Goal: Use online tool/utility: Utilize a website feature to perform a specific function

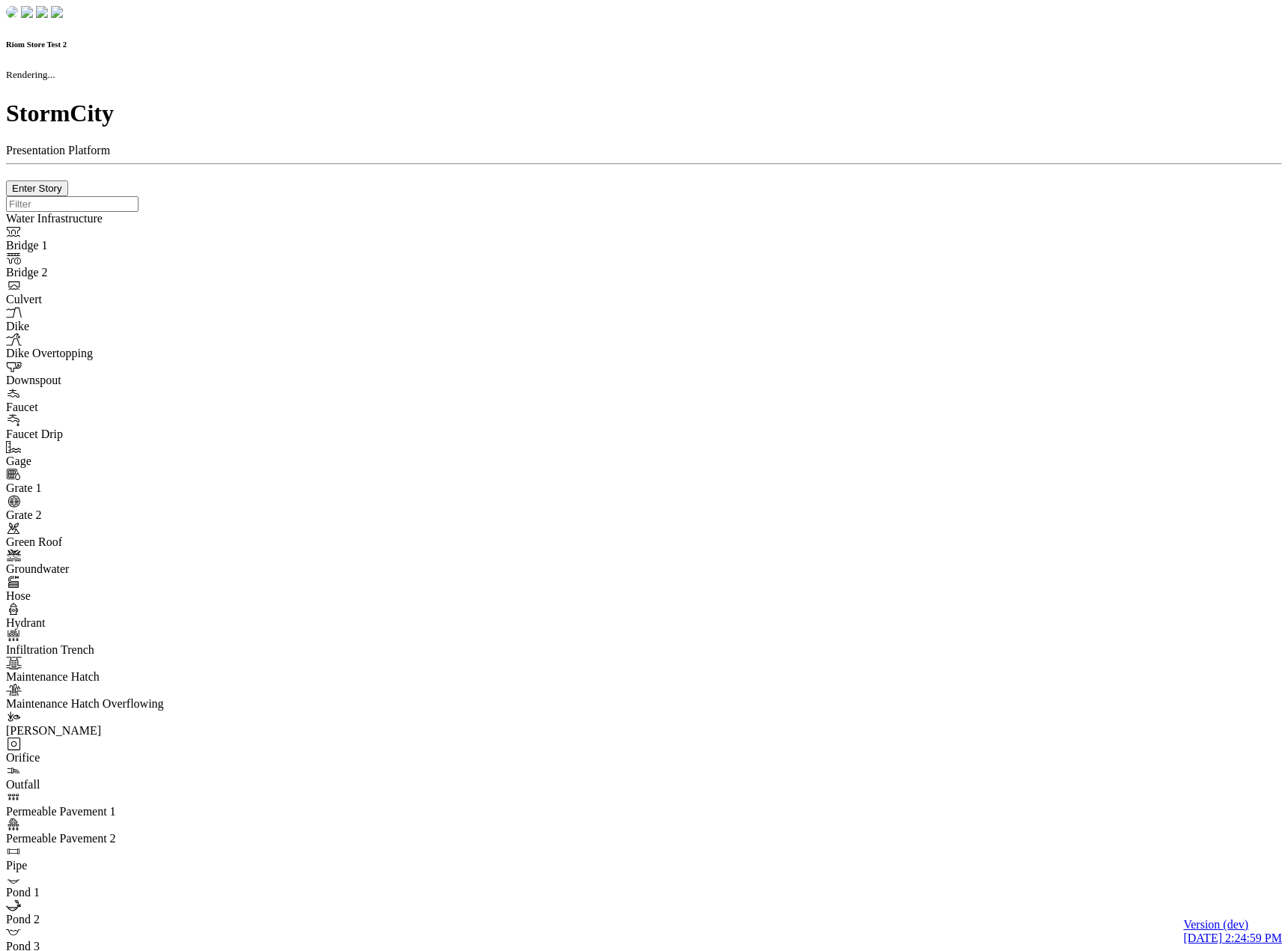
checkbox input "true"
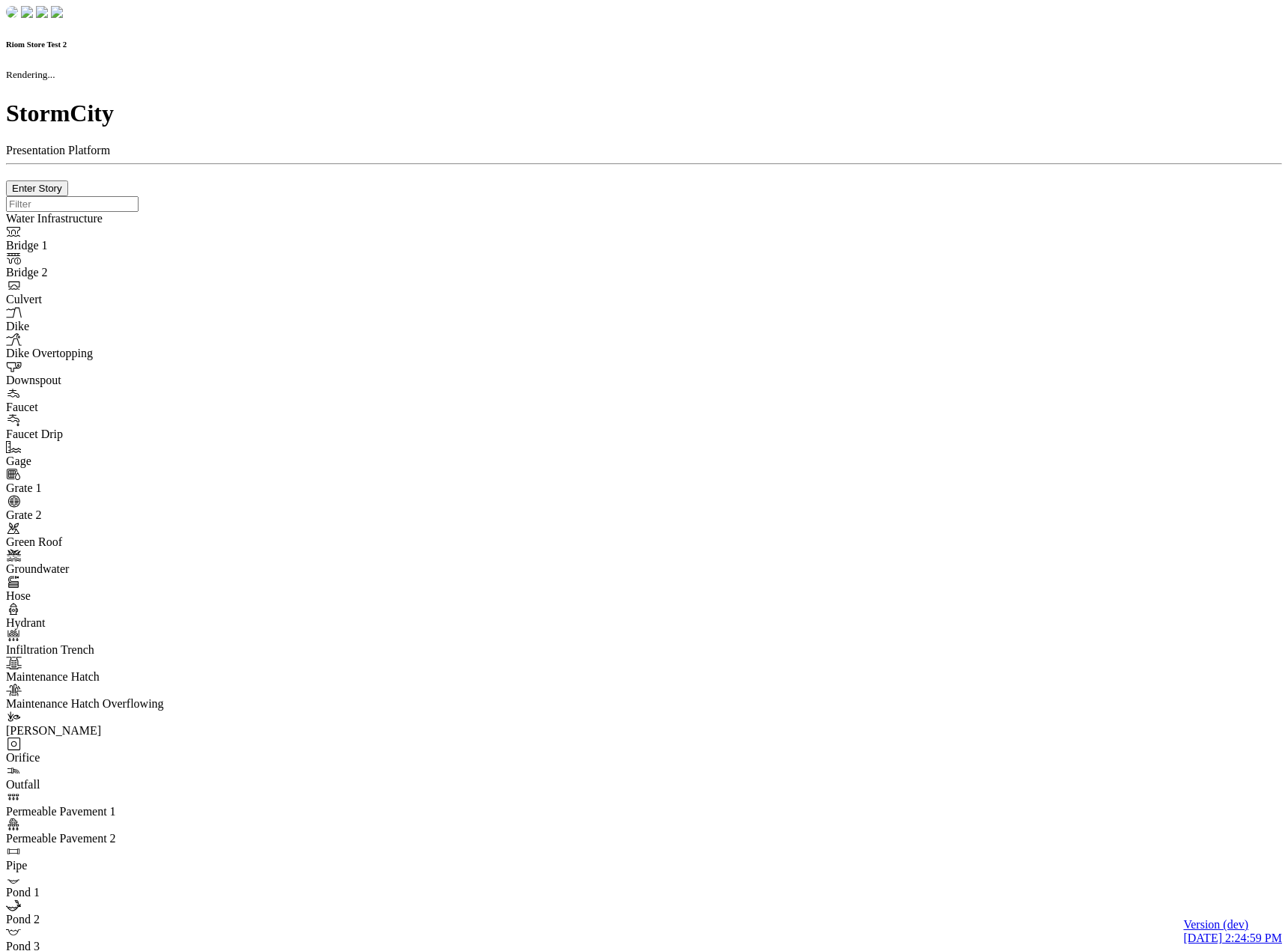
type input "0m"
type textarea "Depth = 0"
checkbox input "true"
select select "CIRCLE"
type input "7"
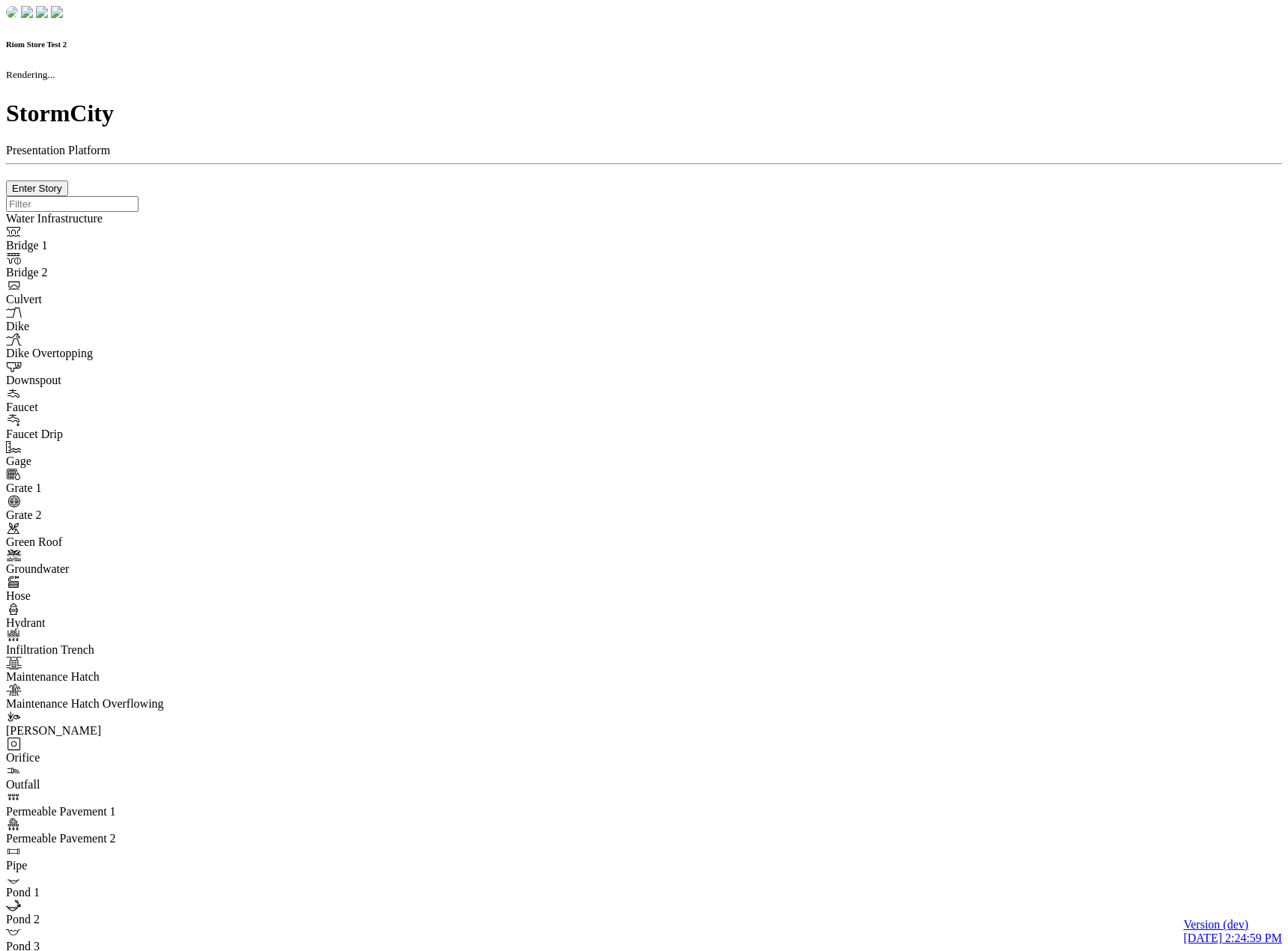
checkbox input "true"
type input "0"
type textarea "<i class="far fa-building"></i>"
select select "None"
type input "7"
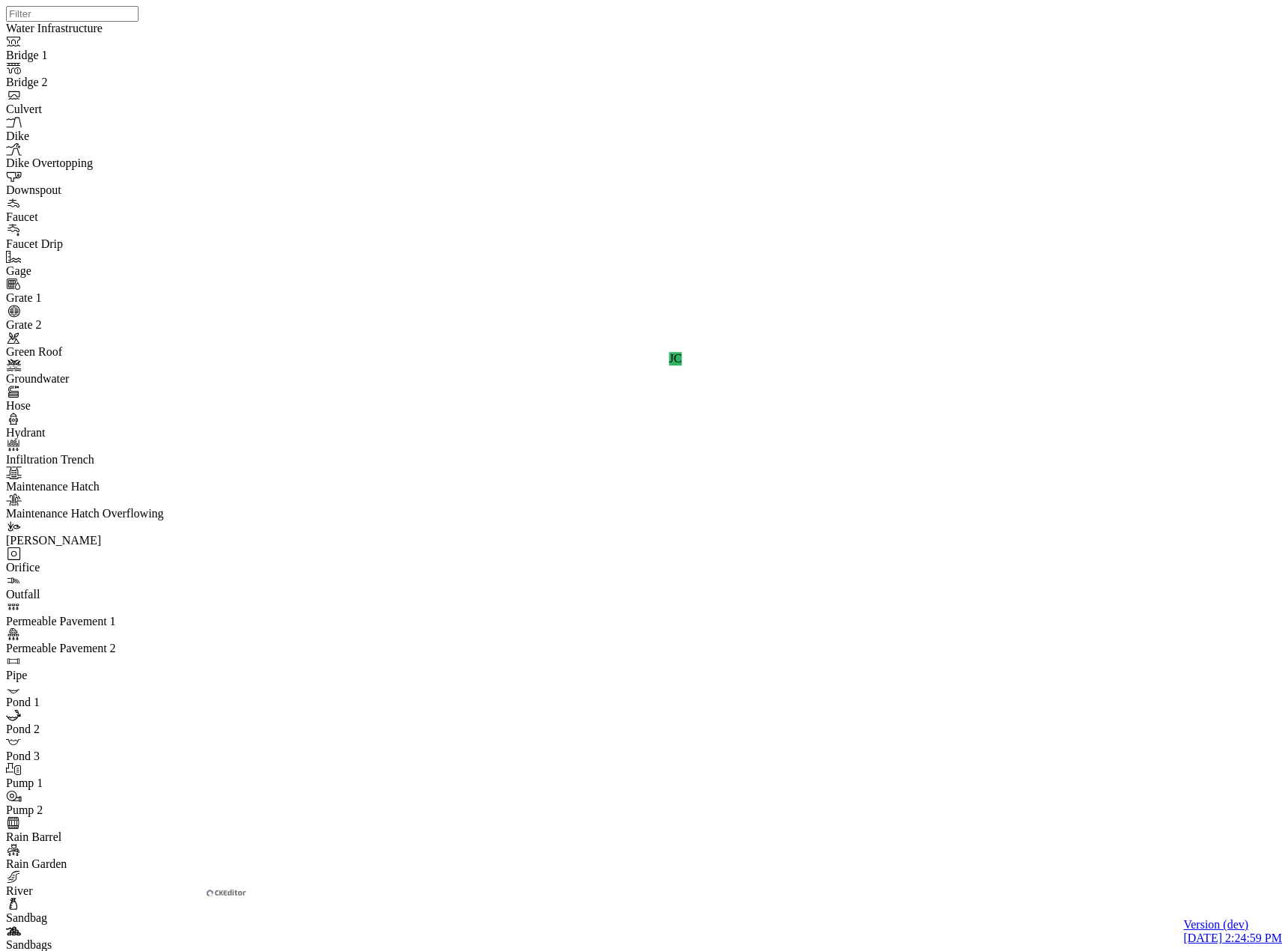
click at [1009, 496] on div "JC" at bounding box center [649, 456] width 1288 height 912
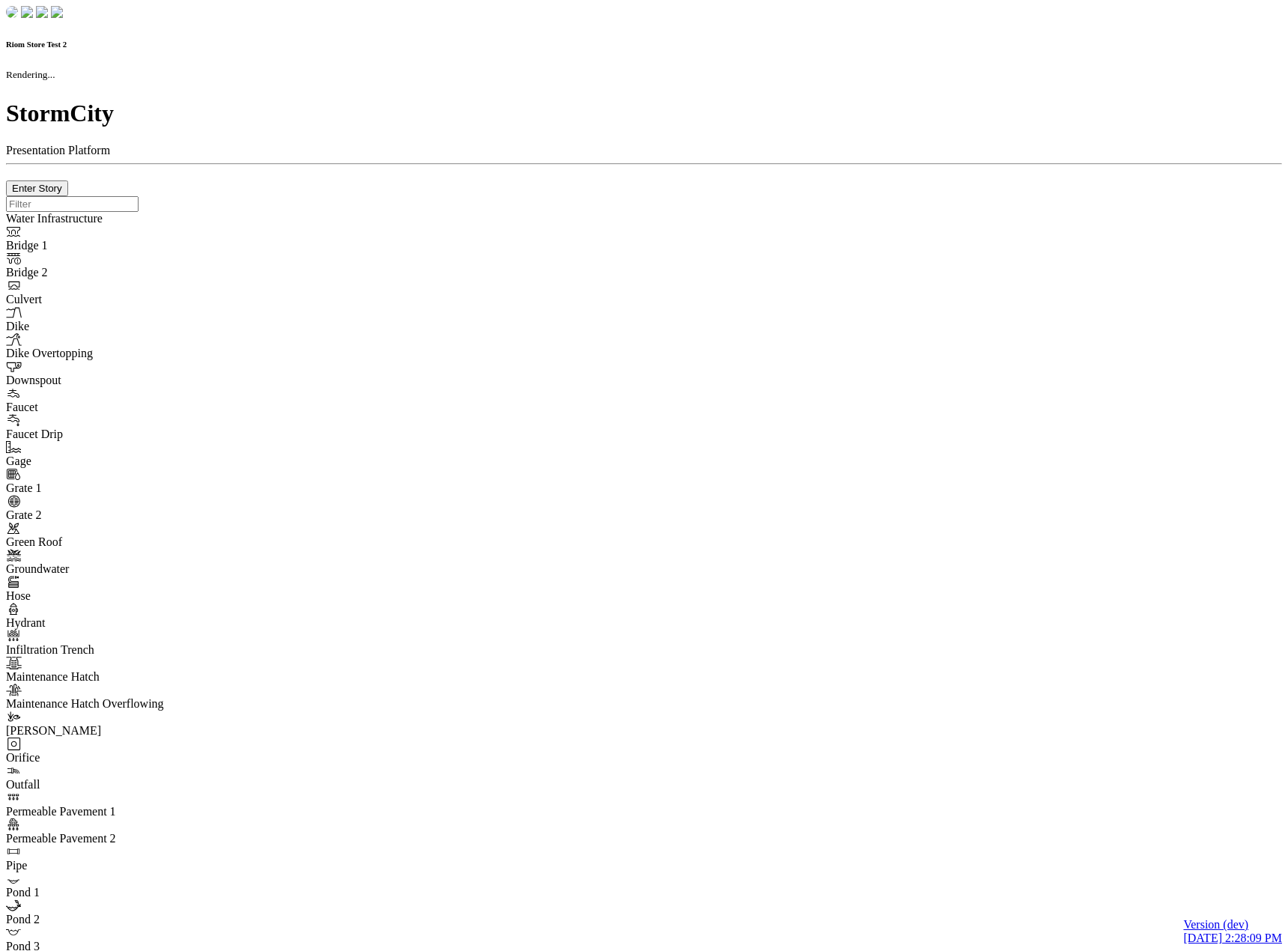
checkbox input "true"
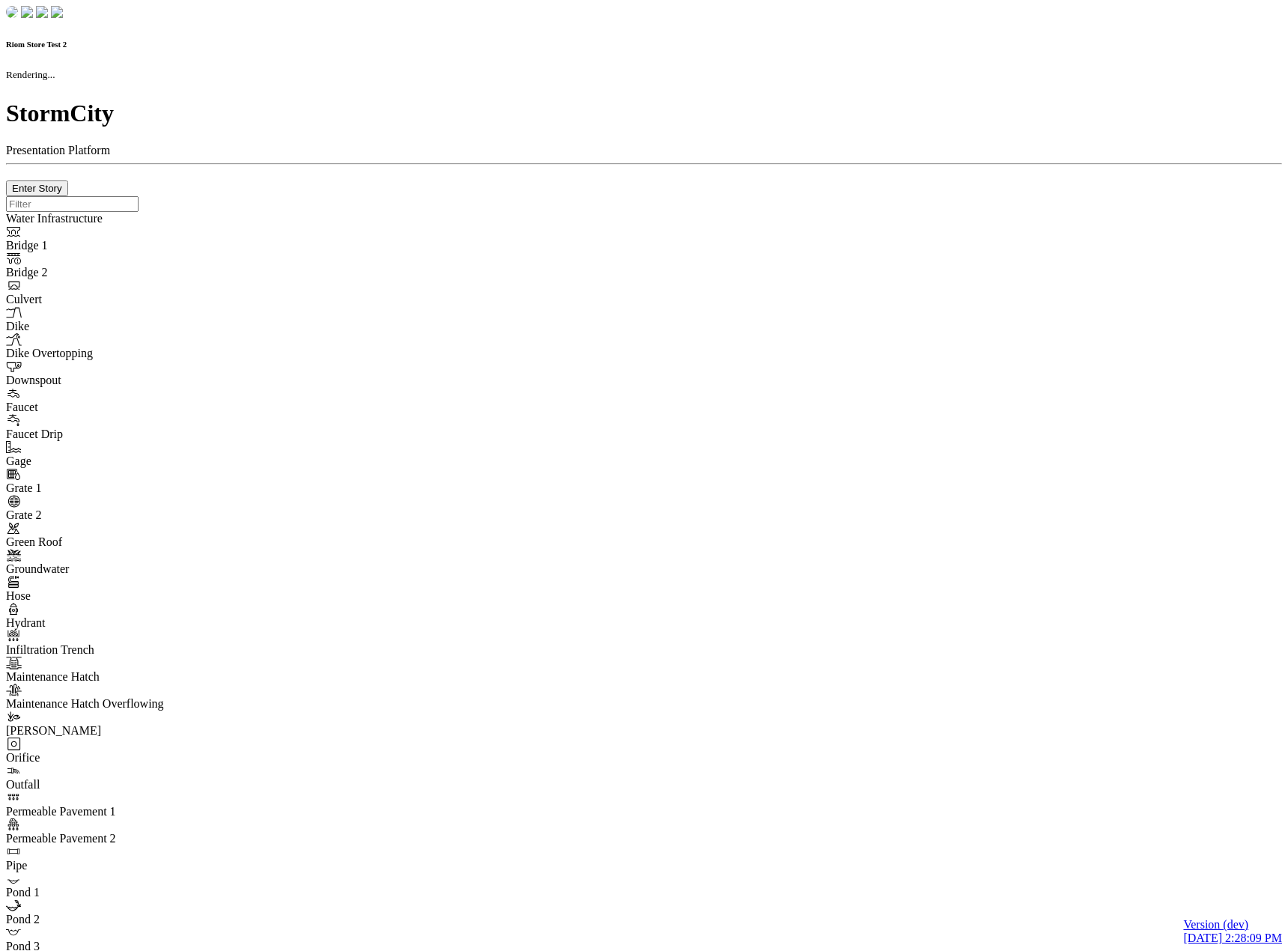
type input "0m"
type textarea "Depth = 0"
checkbox input "true"
select select "CIRCLE"
type input "7"
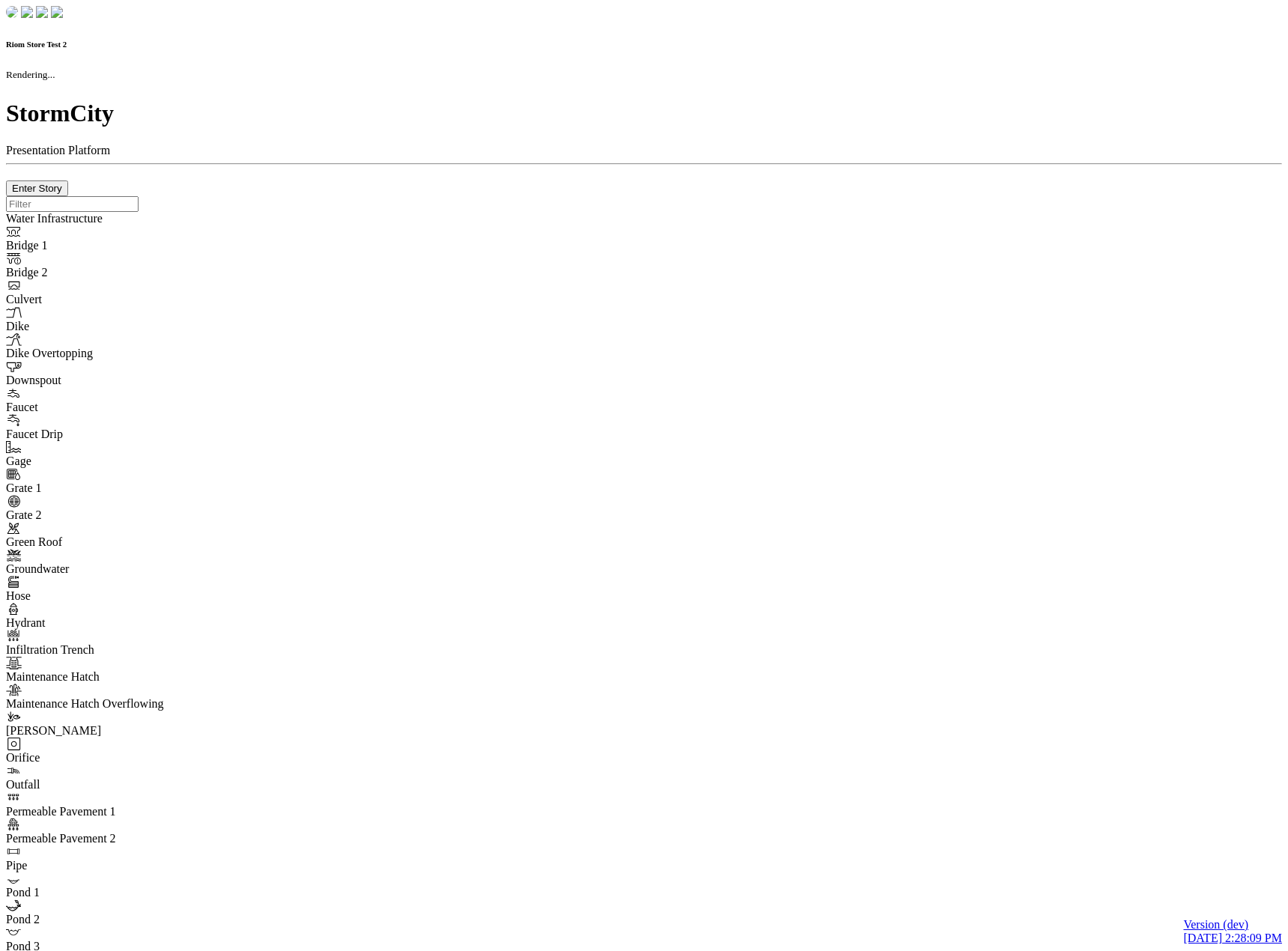
checkbox input "true"
type input "0"
type textarea "<i class="far fa-building"></i>"
select select "None"
type input "7"
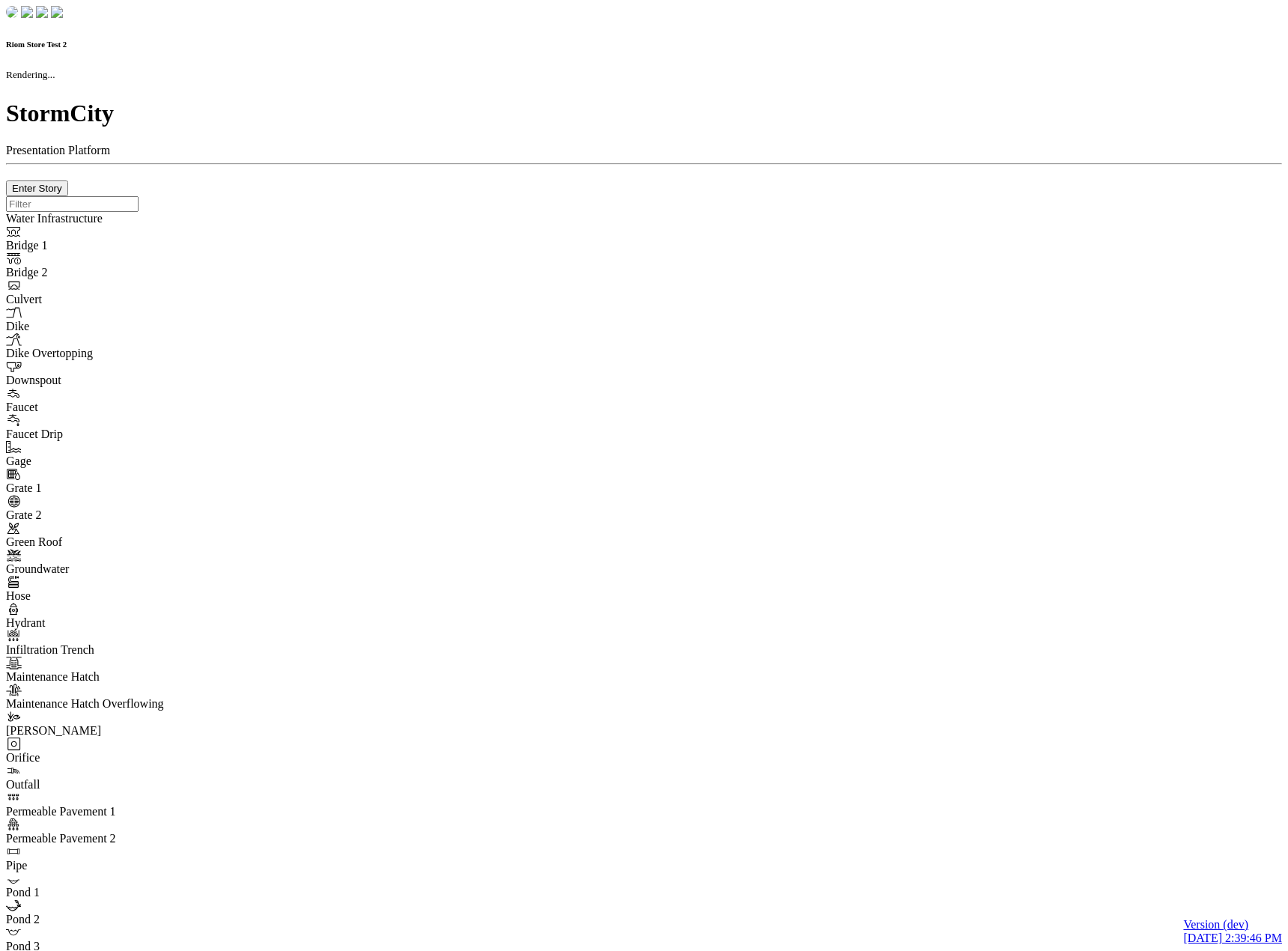
checkbox input "true"
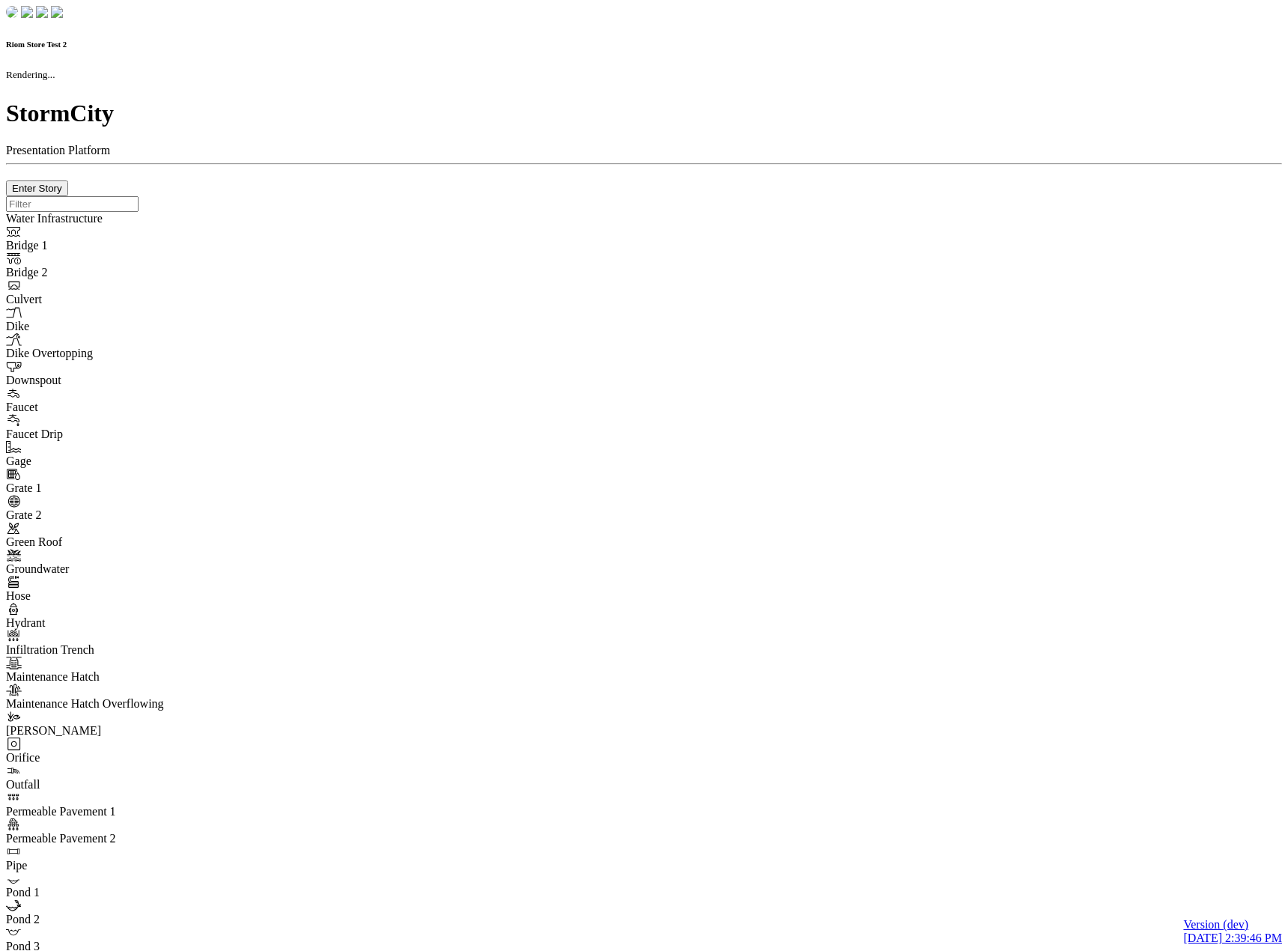
type input "0m"
type textarea "Depth = 0"
checkbox input "true"
select select "CIRCLE"
type input "7"
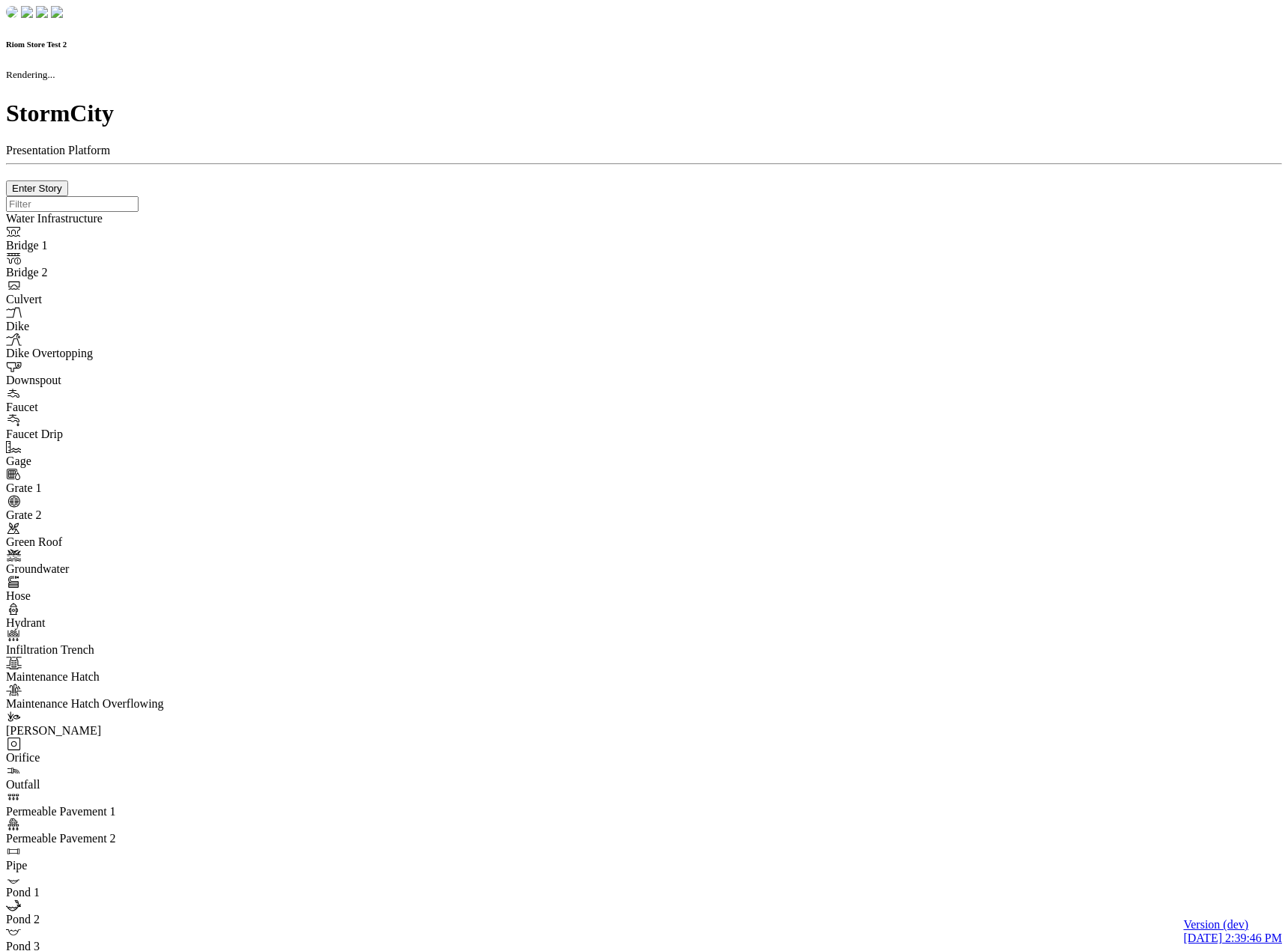
checkbox input "true"
type input "0"
select select "None"
type textarea "<i class="far fa-building"></i>"
type input "7"
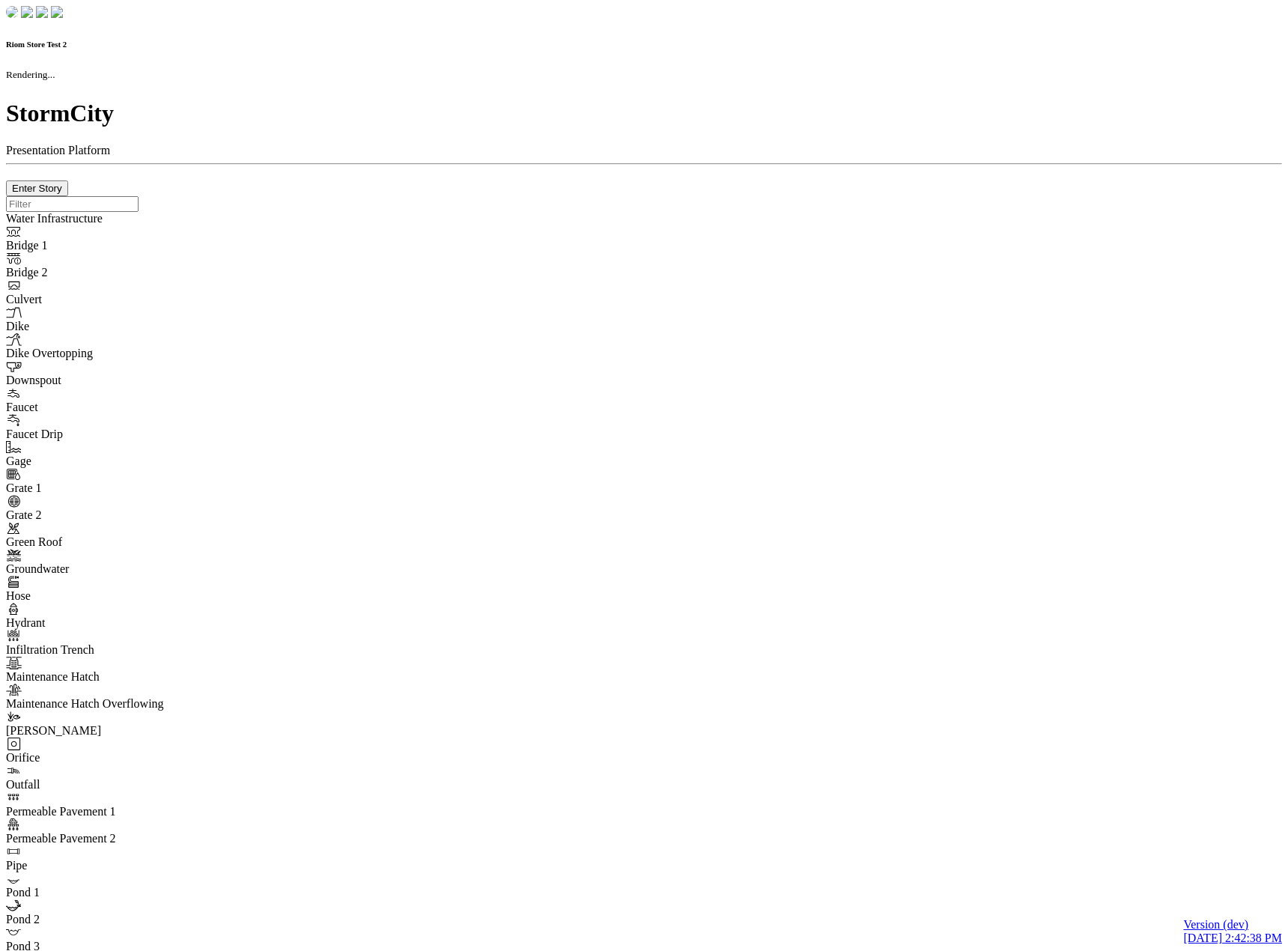
checkbox input "true"
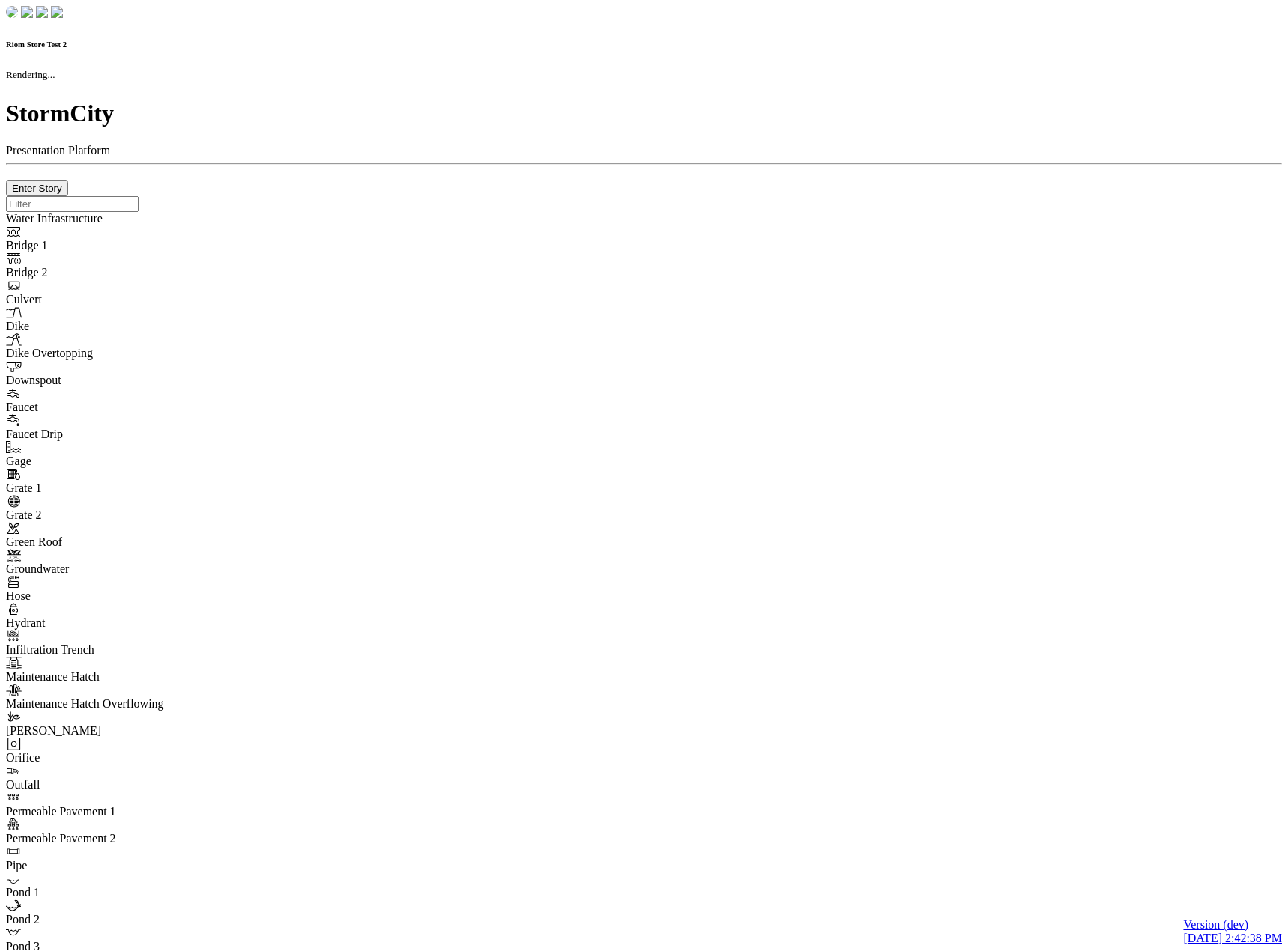
type input "0m"
type textarea "Depth = 0"
checkbox input "true"
select select "CIRCLE"
type input "7"
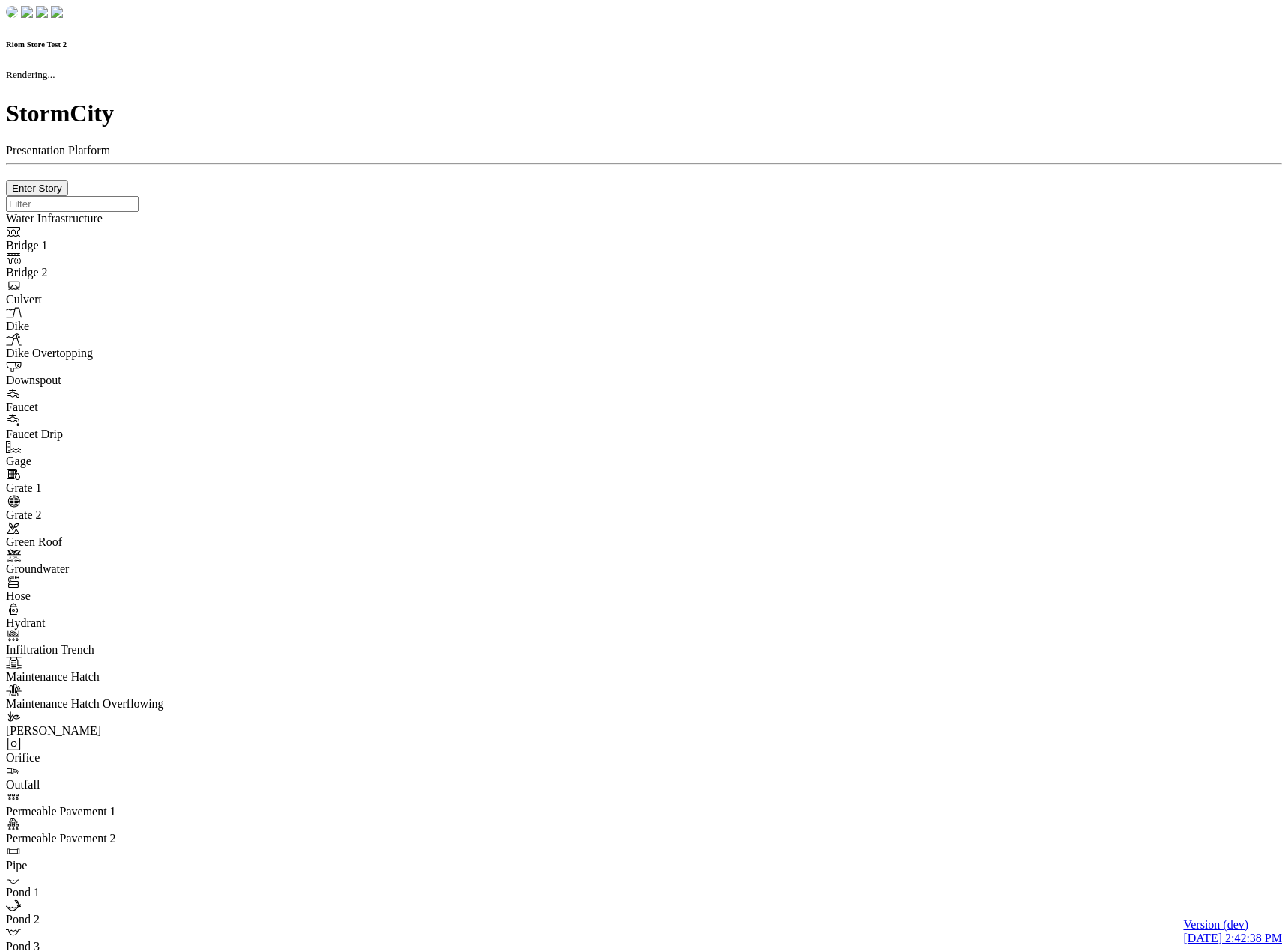
checkbox input "true"
type input "0"
type textarea "<i class="far fa-building"></i>"
select select "None"
type input "7"
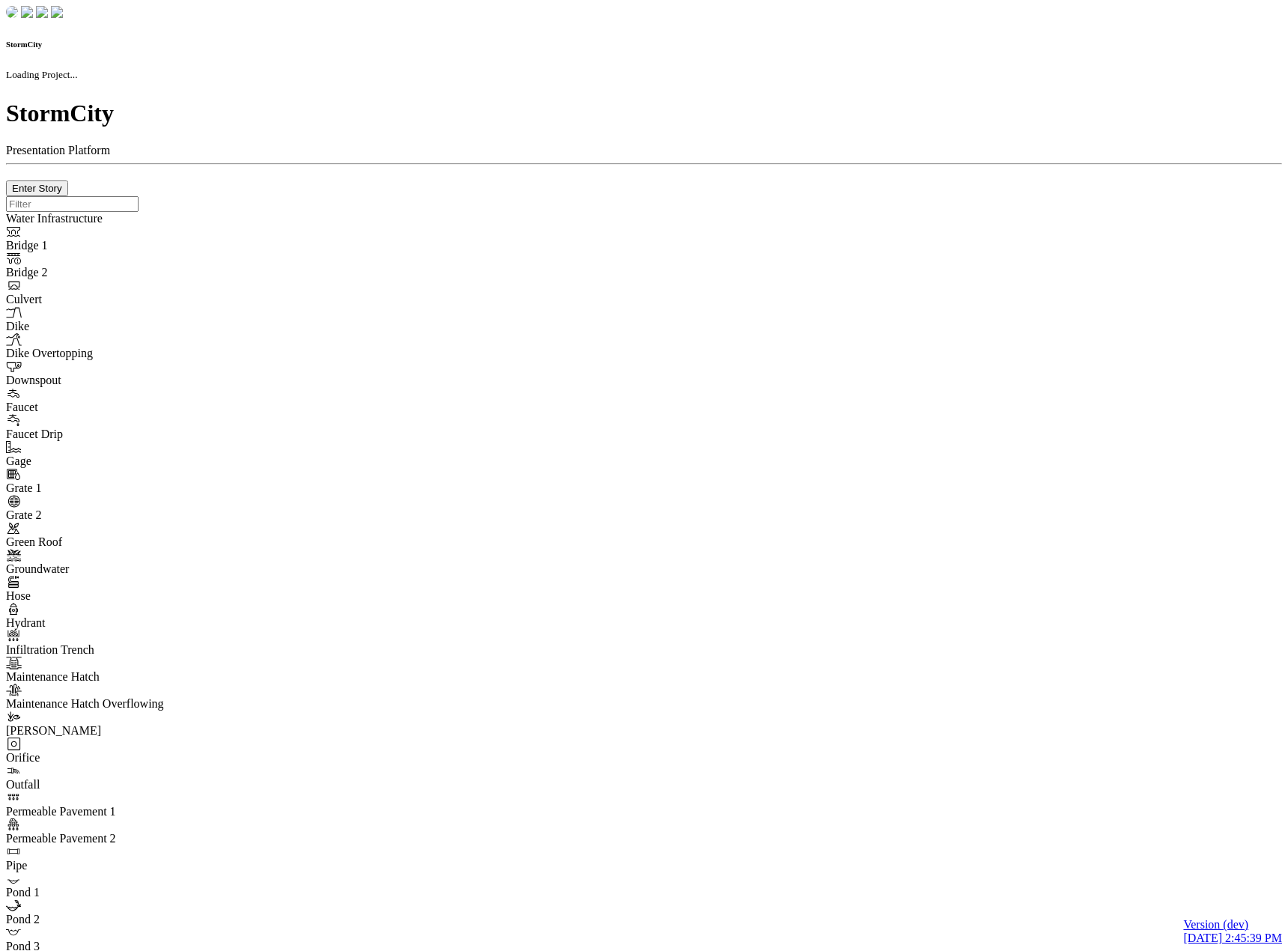
drag, startPoint x: 443, startPoint y: 748, endPoint x: 439, endPoint y: 844, distance: 96.1
checkbox input "true"
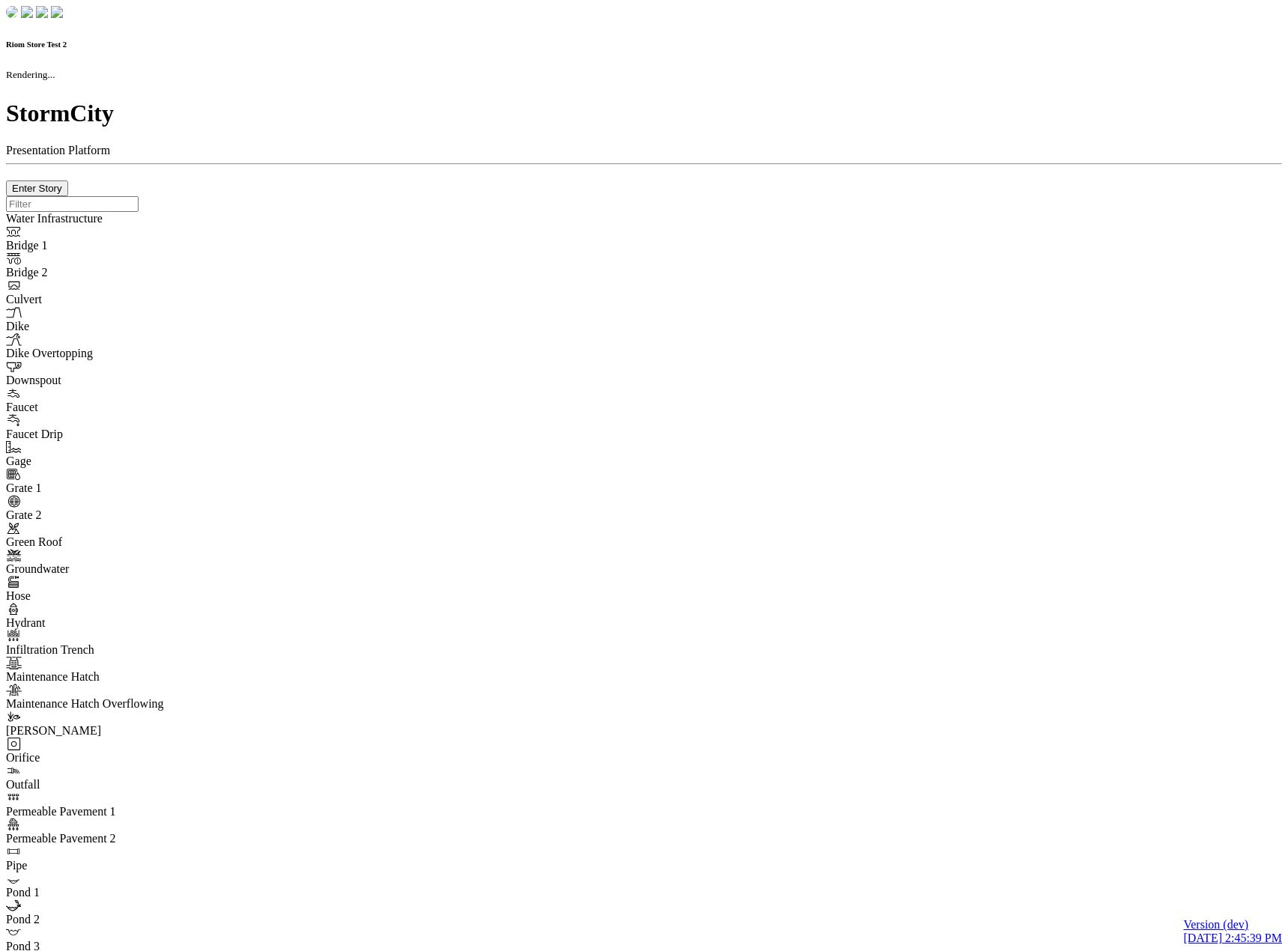
checkbox input "true"
type input "0m"
type textarea "Depth = 0"
checkbox input "true"
select select "CIRCLE"
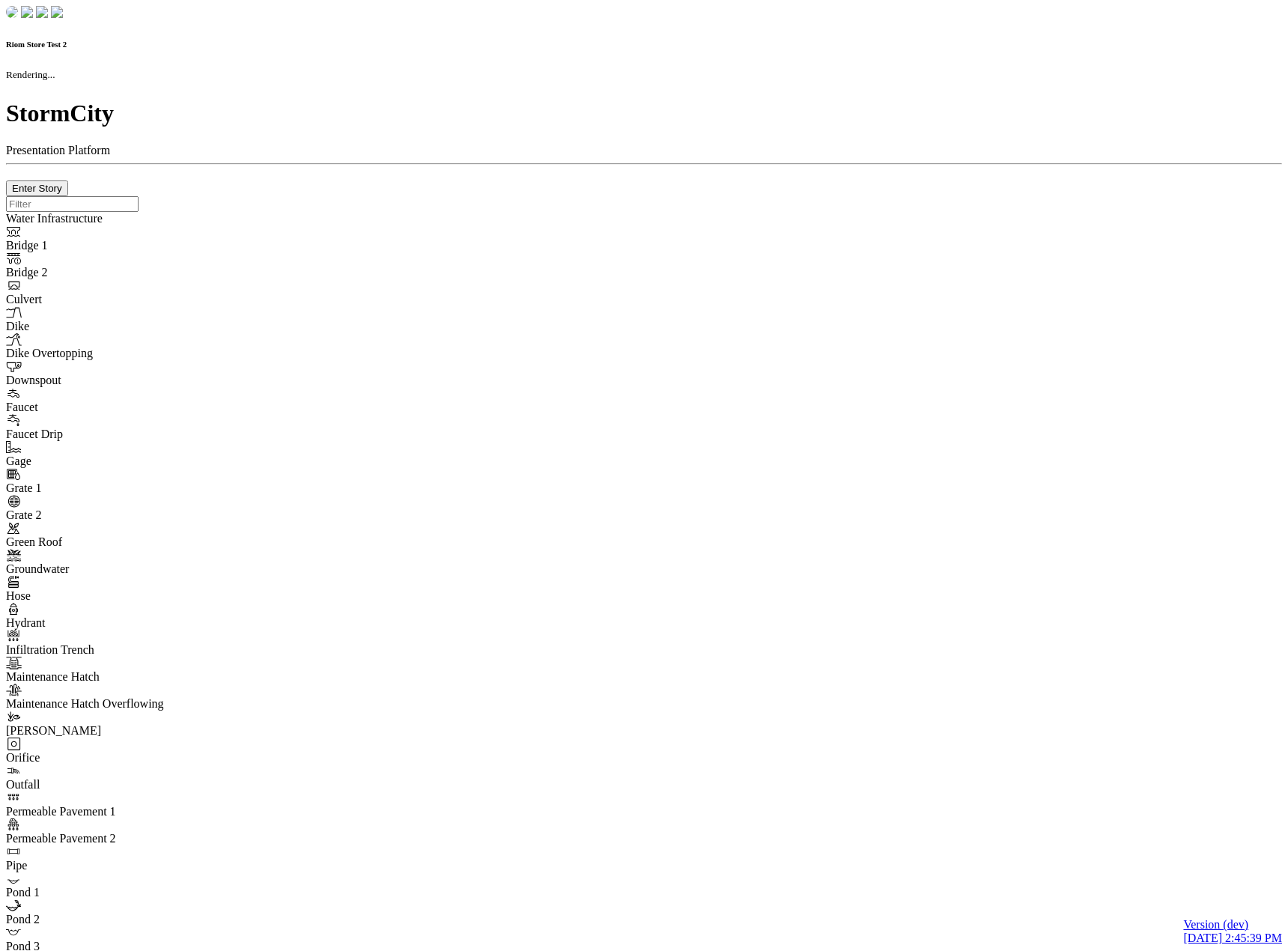
type input "7"
checkbox input "true"
type input "0"
type textarea "<i class="far fa-building"></i>"
select select "None"
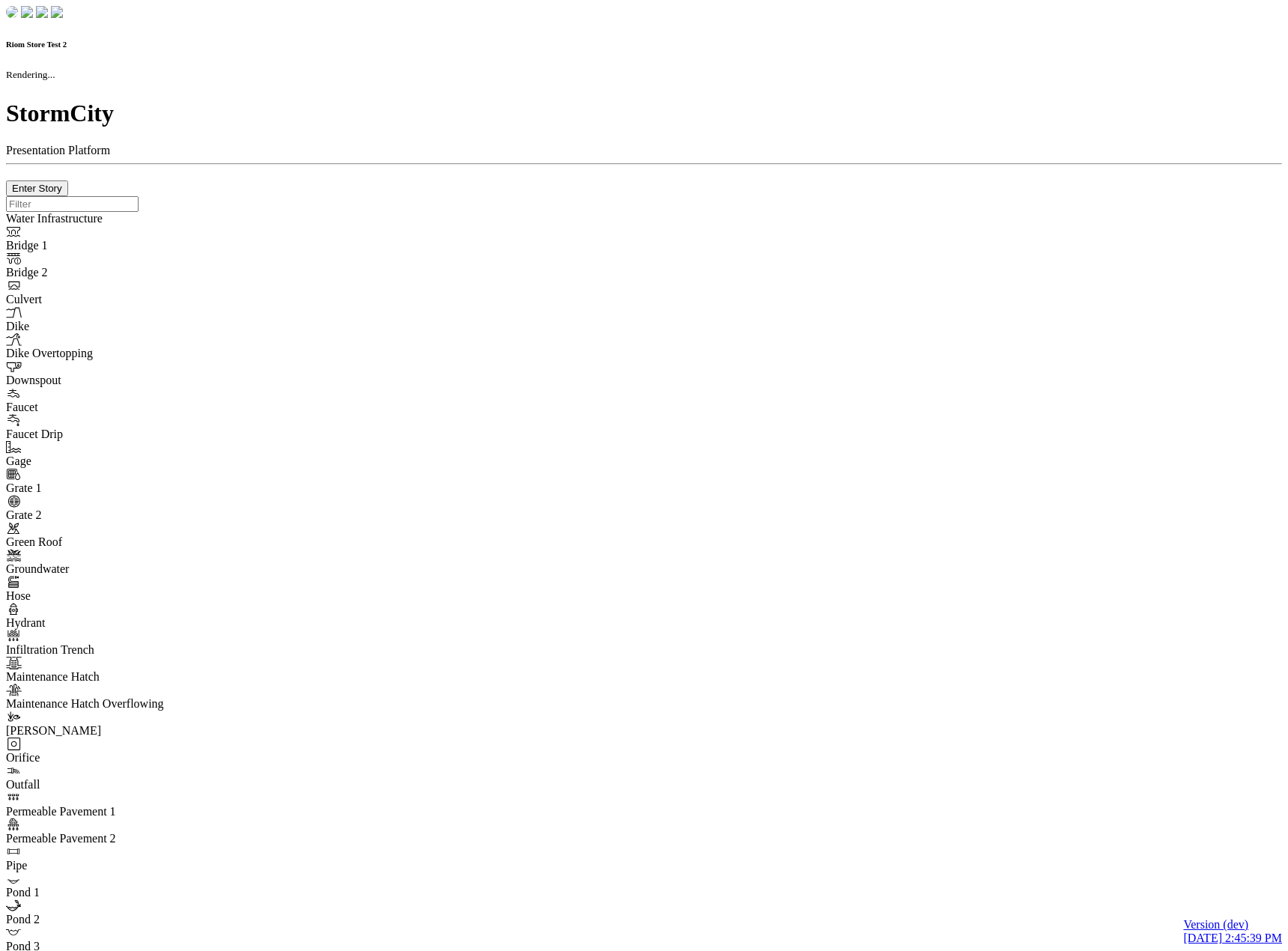
type input "7"
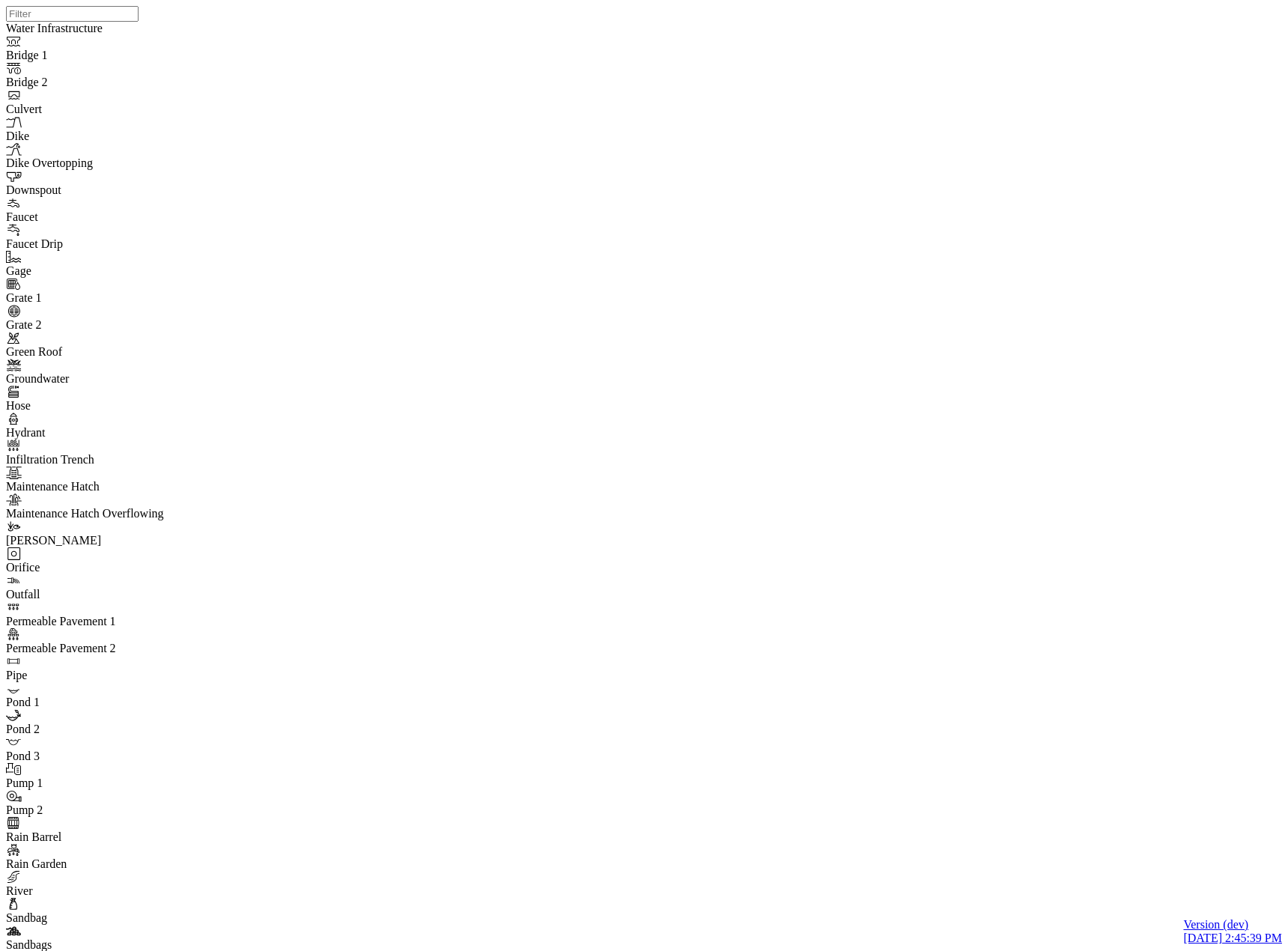
click at [415, 854] on Ops "DO Dev Ops" at bounding box center [386, 876] width 116 height 44
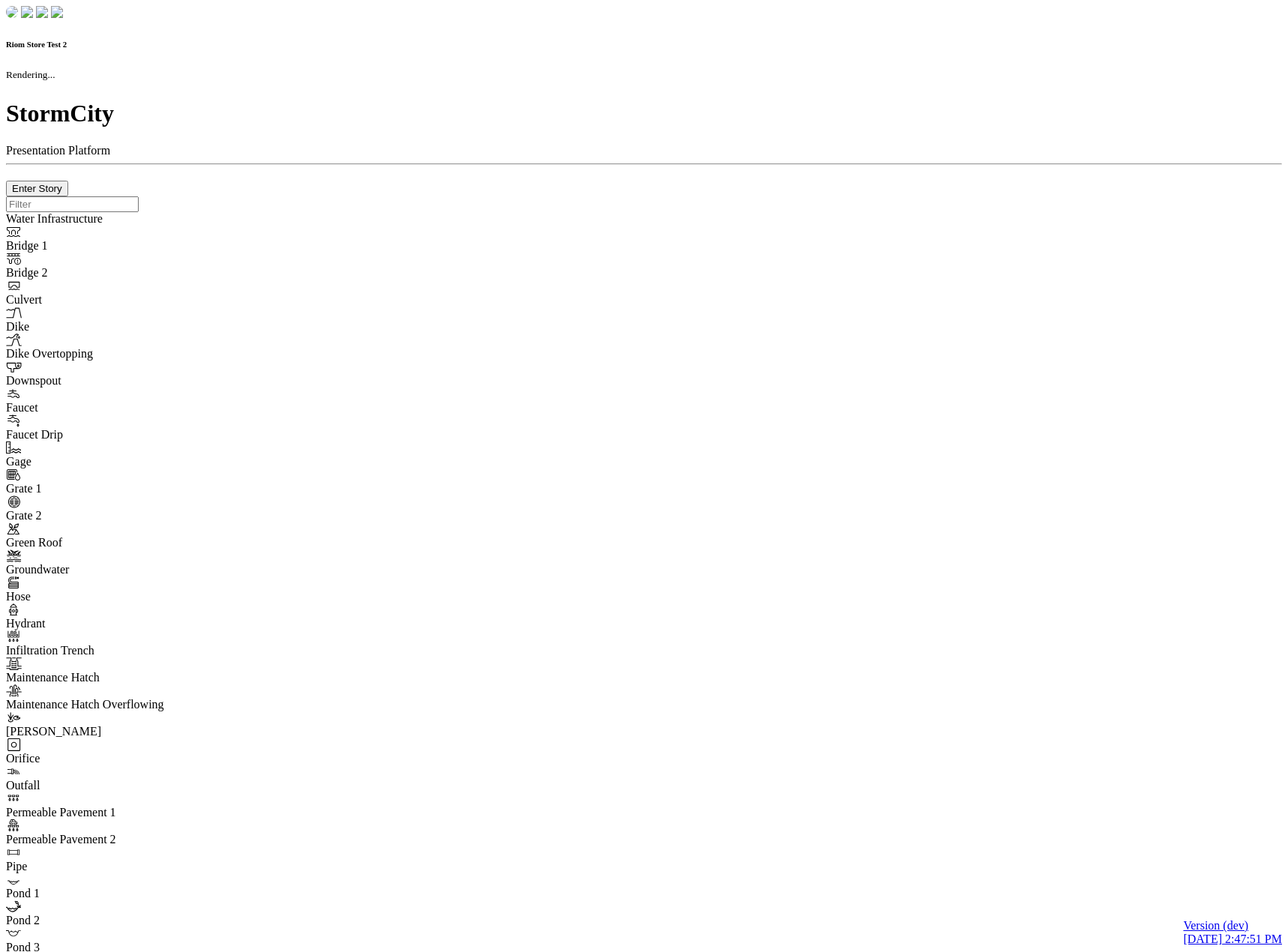
checkbox input "true"
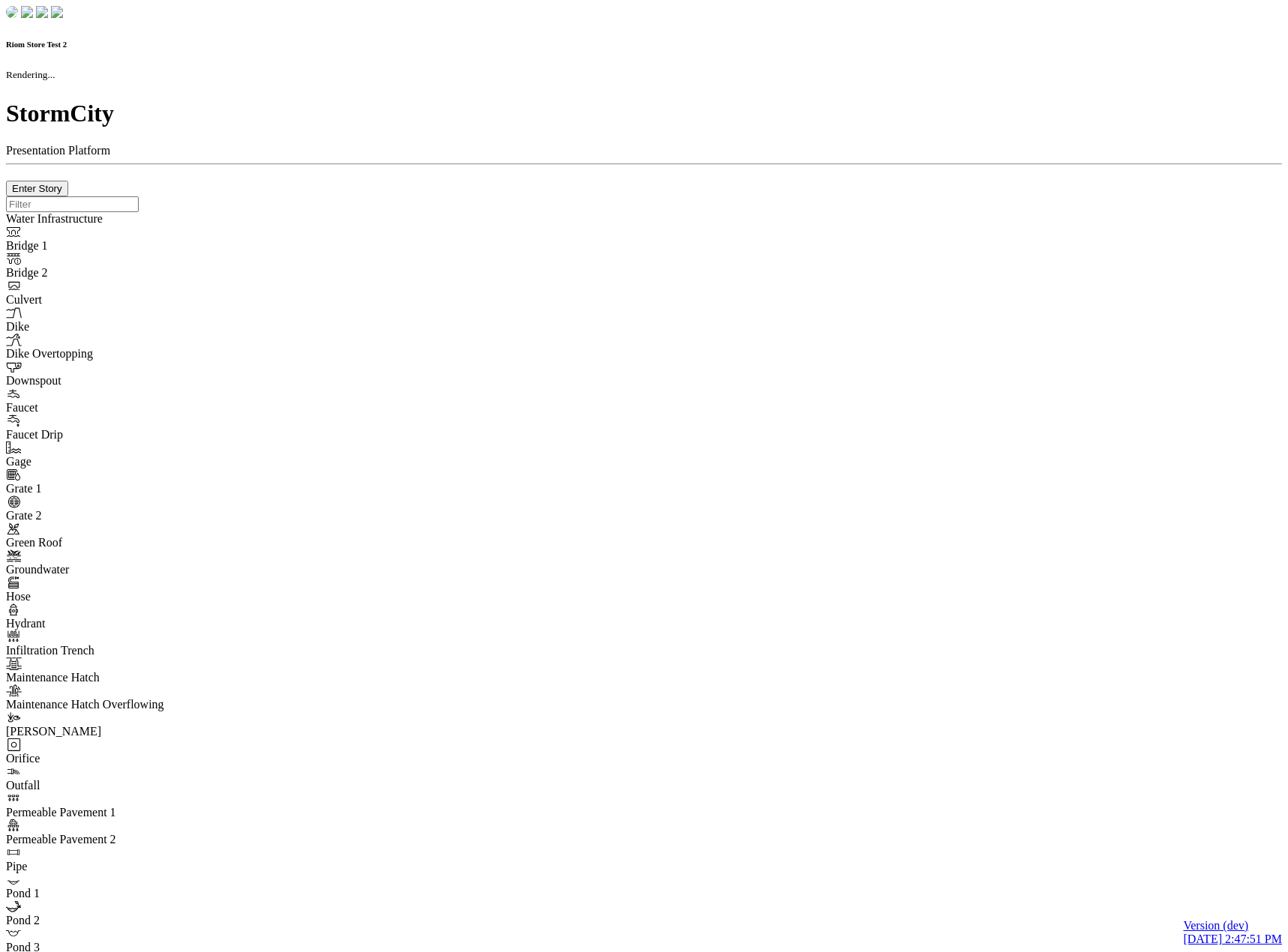
type input "0m"
type textarea "Depth = 0"
checkbox input "true"
select select "CIRCLE"
type input "7"
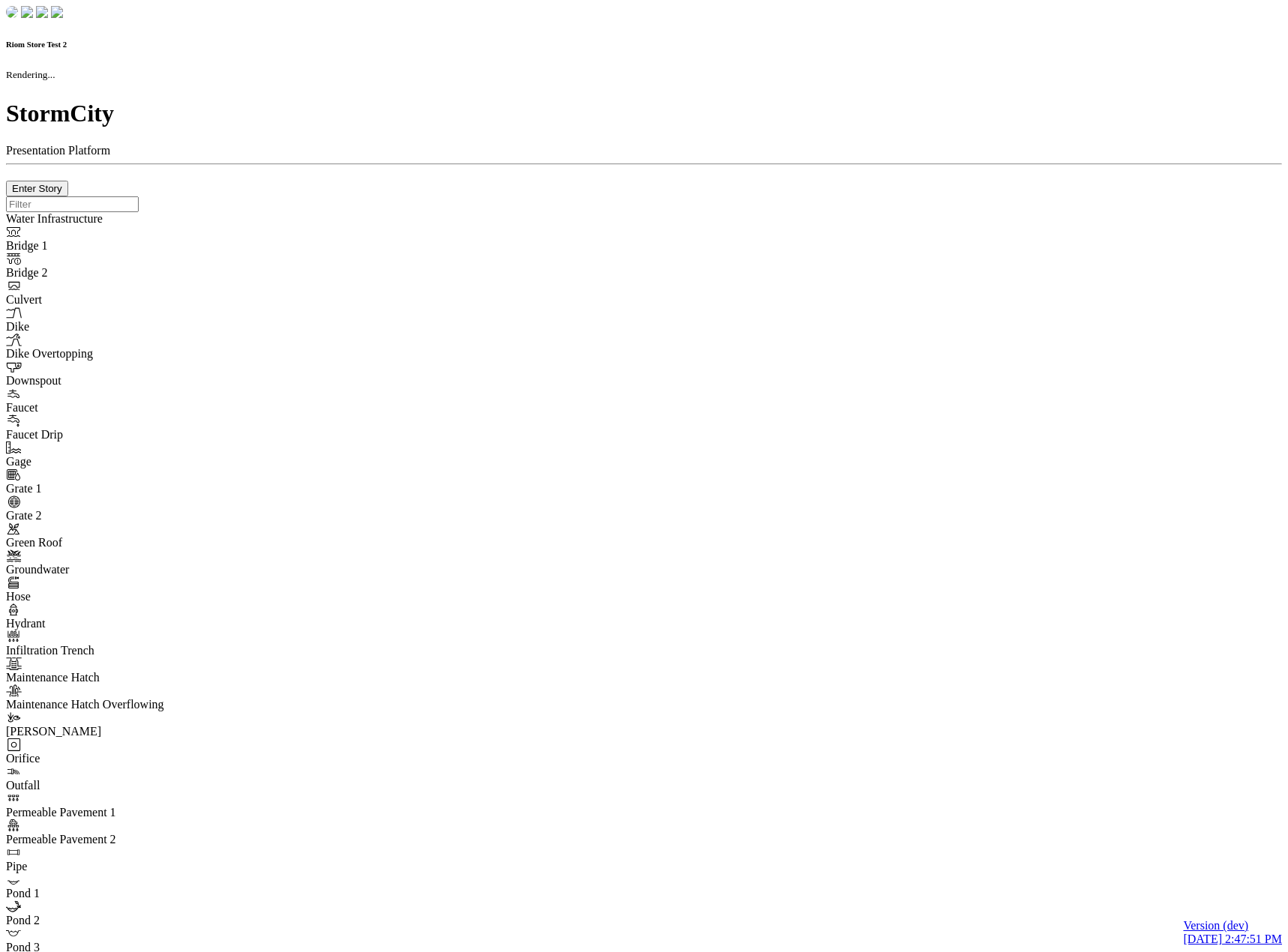
checkbox input "true"
type input "0"
type textarea "<i class="far fa-building"></i>"
select select "None"
type input "7"
